Goal: Transaction & Acquisition: Subscribe to service/newsletter

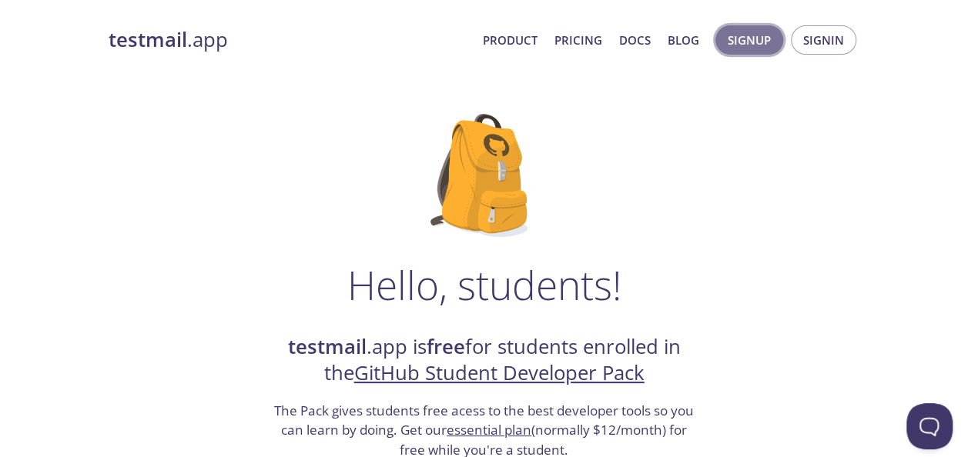
click at [767, 39] on span "Signup" at bounding box center [749, 40] width 43 height 20
click at [439, 374] on link "GitHub Student Developer Pack" at bounding box center [499, 373] width 290 height 27
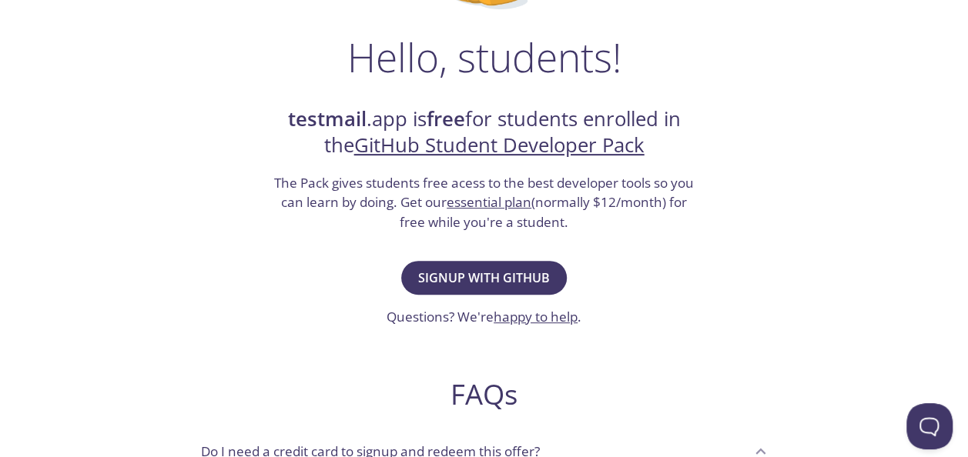
scroll to position [231, 0]
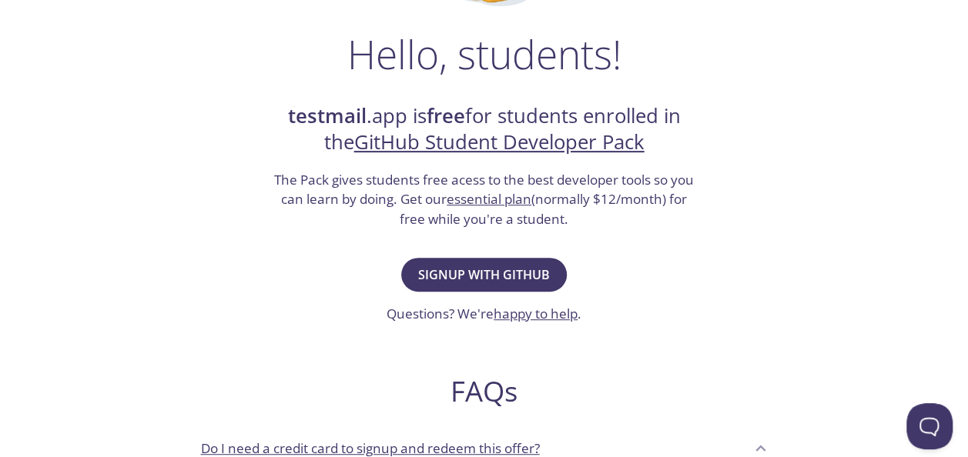
click at [544, 206] on h3 "The Pack gives students free acess to the best developer tools so you can learn…" at bounding box center [485, 199] width 424 height 59
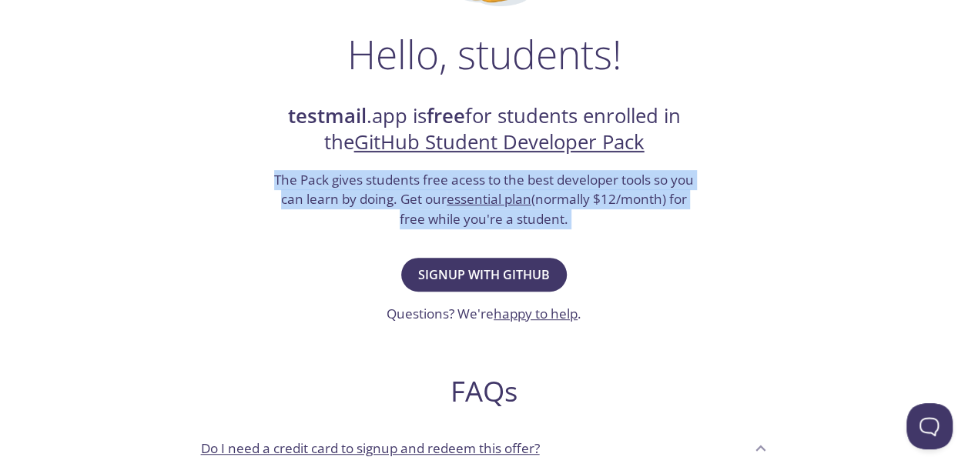
click at [544, 206] on h3 "The Pack gives students free acess to the best developer tools so you can learn…" at bounding box center [485, 199] width 424 height 59
click at [518, 266] on span "Signup with GitHub" at bounding box center [484, 275] width 132 height 22
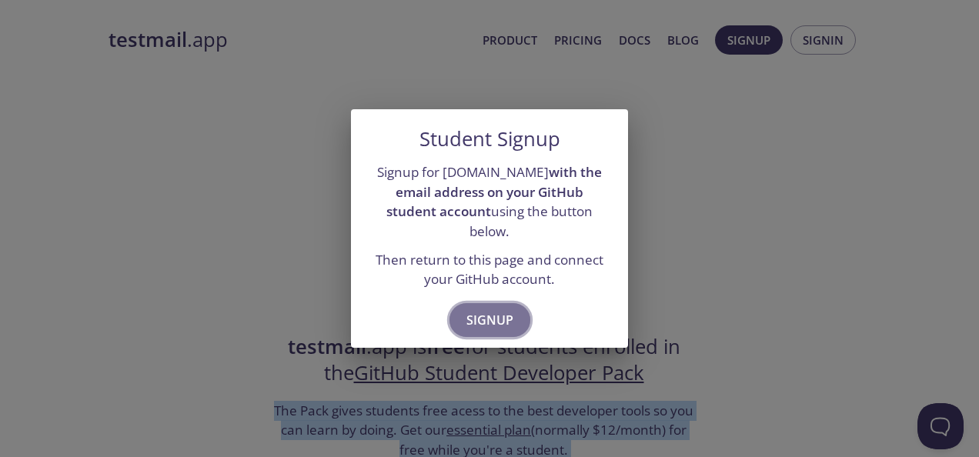
click at [504, 311] on span "Signup" at bounding box center [490, 321] width 47 height 22
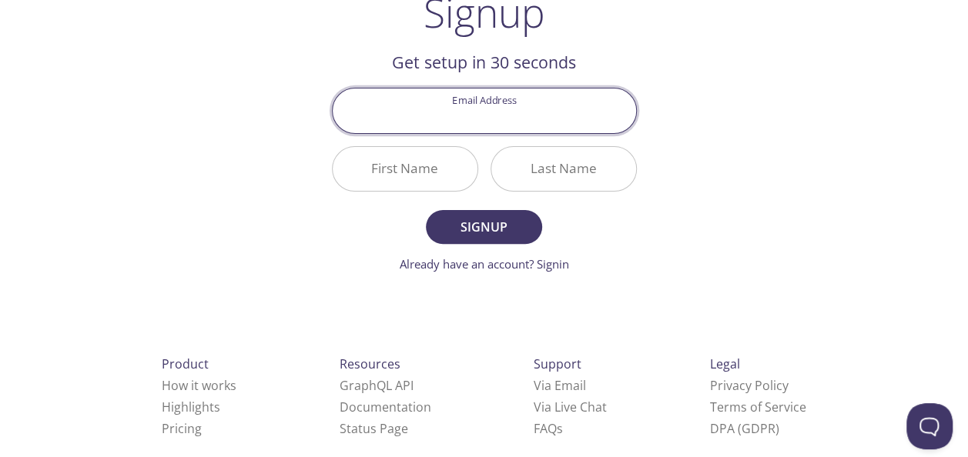
scroll to position [130, 0]
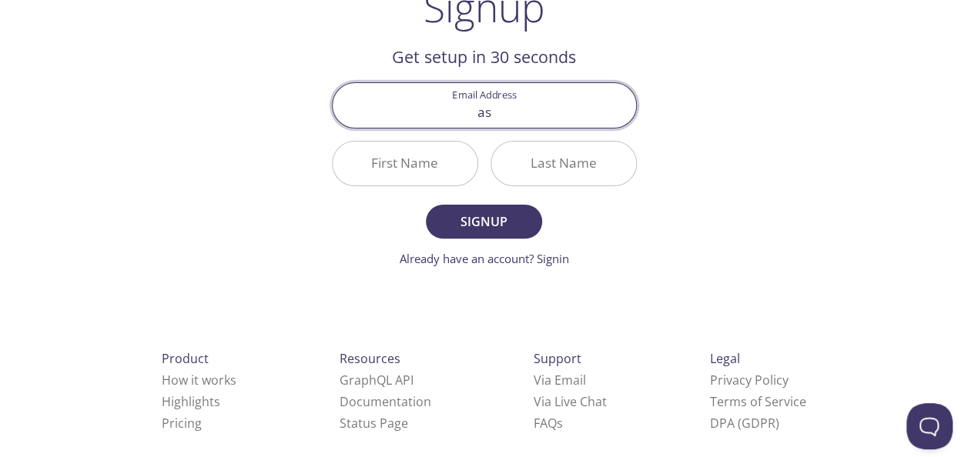
type input "a"
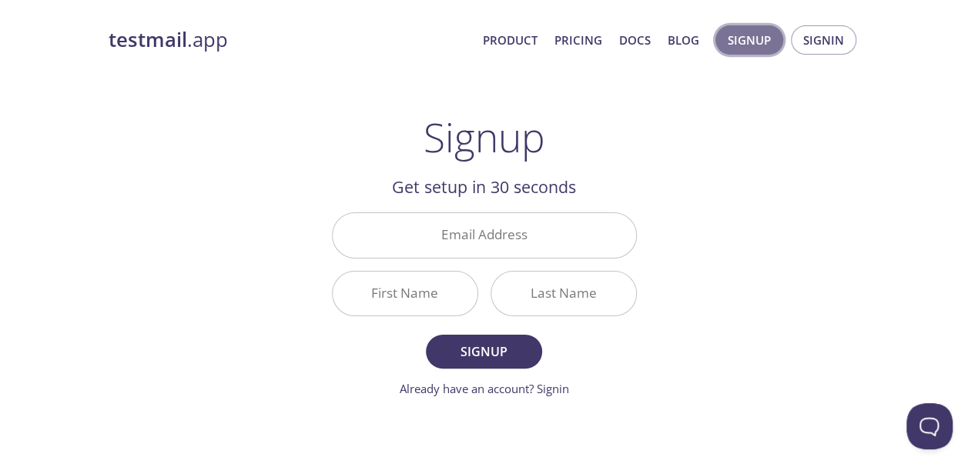
click at [752, 36] on span "Signup" at bounding box center [749, 40] width 43 height 20
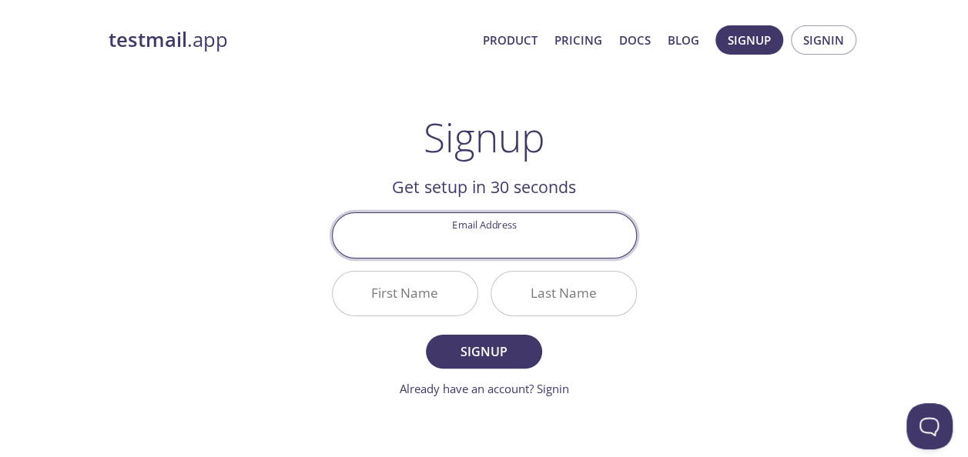
click at [481, 233] on input "Email Address" at bounding box center [484, 235] width 303 height 44
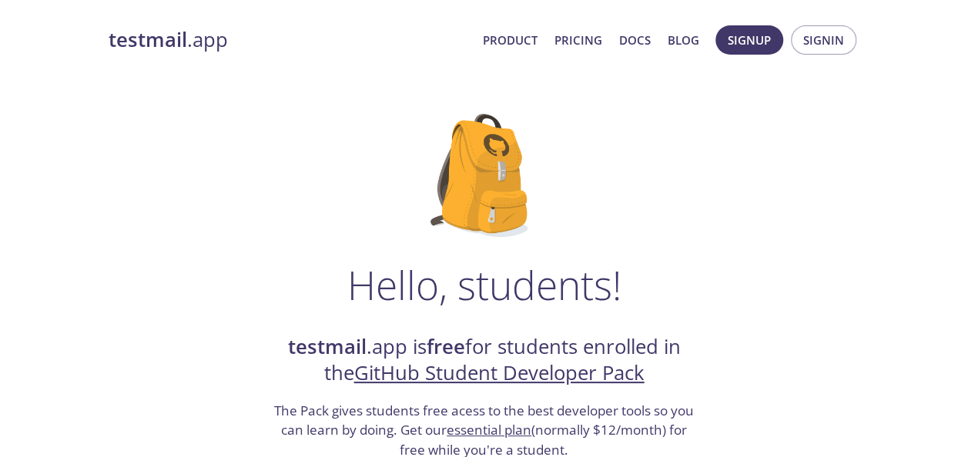
click at [495, 384] on link "GitHub Student Developer Pack" at bounding box center [499, 373] width 290 height 27
